Goal: Information Seeking & Learning: Learn about a topic

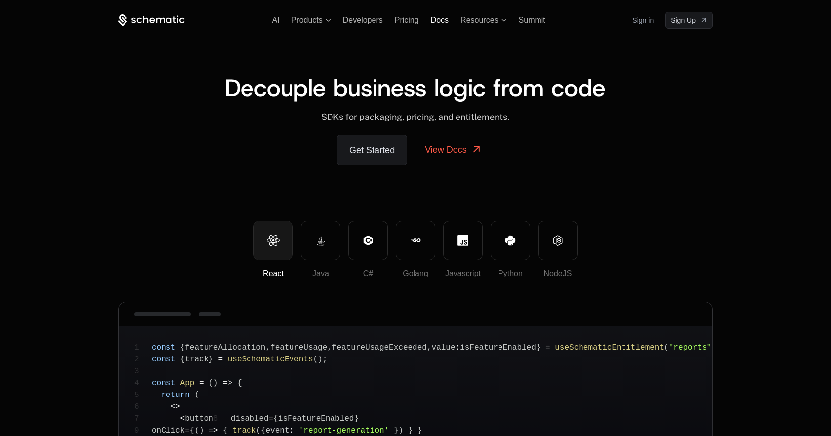
click at [442, 21] on span "Docs" at bounding box center [440, 20] width 18 height 8
